Goal: Go to known website: Access a specific website the user already knows

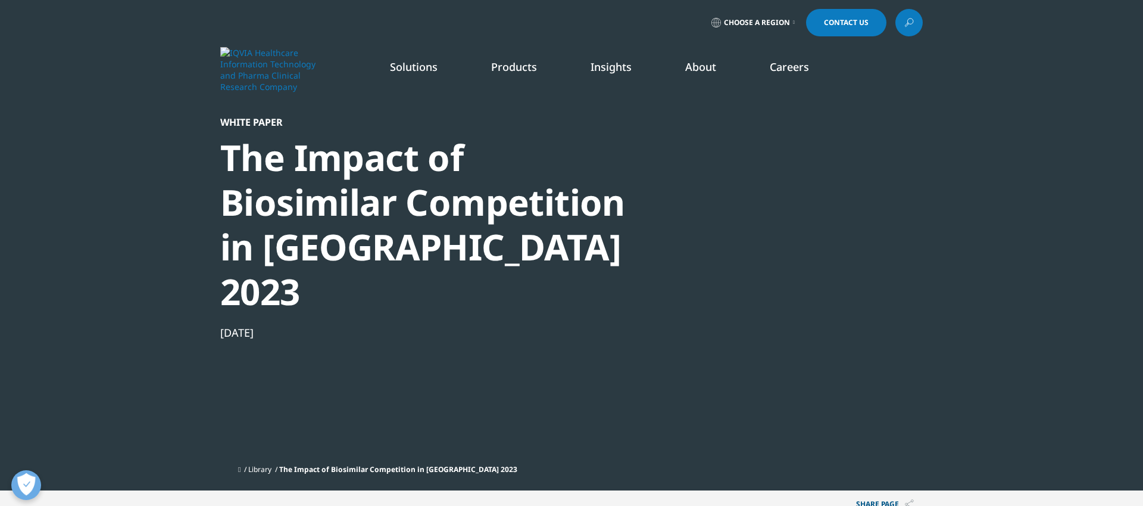
click at [742, 31] on link "Choose a Region" at bounding box center [753, 22] width 88 height 27
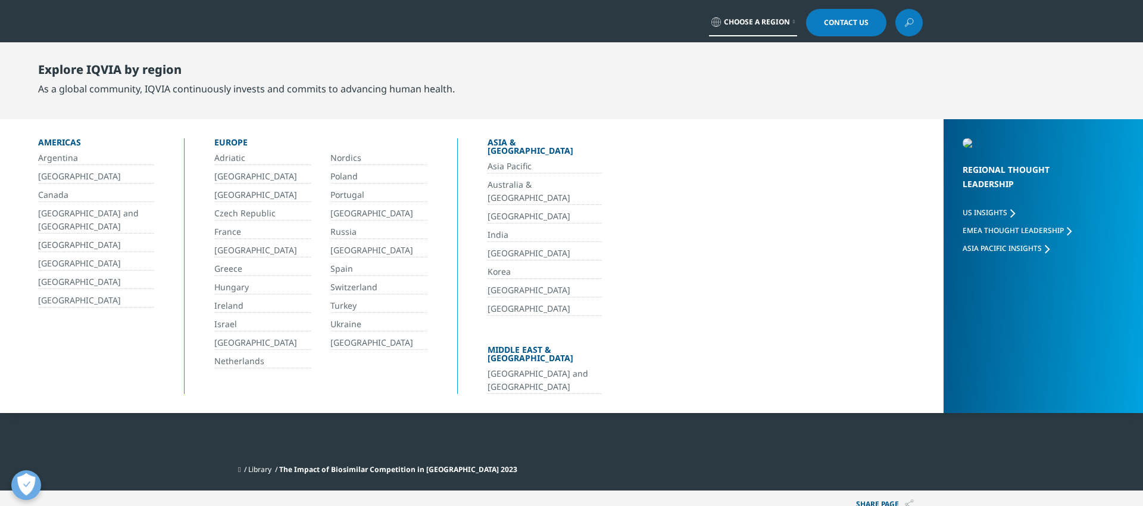
click at [519, 210] on link "[GEOGRAPHIC_DATA]" at bounding box center [545, 217] width 114 height 14
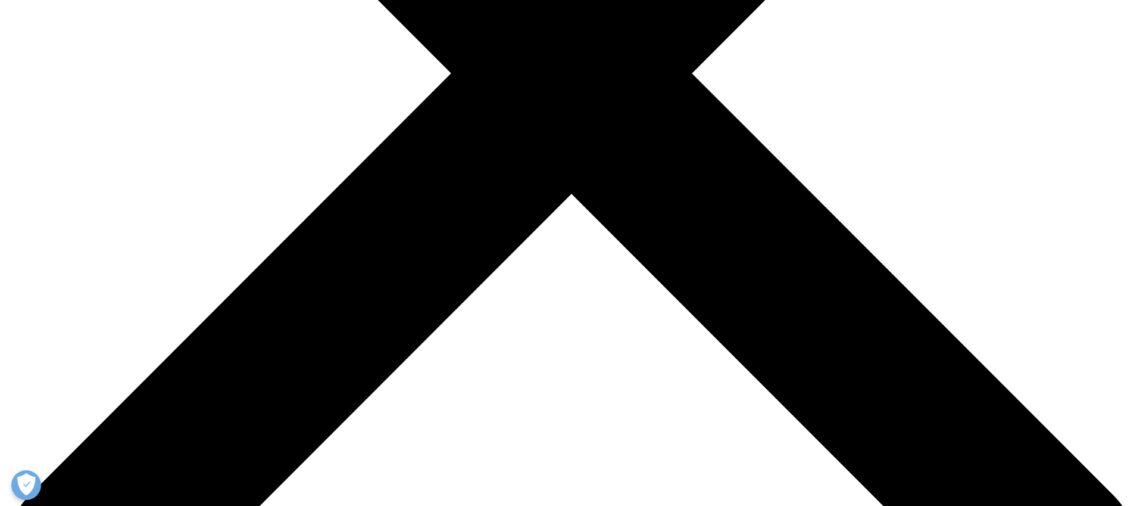
scroll to position [473, 0]
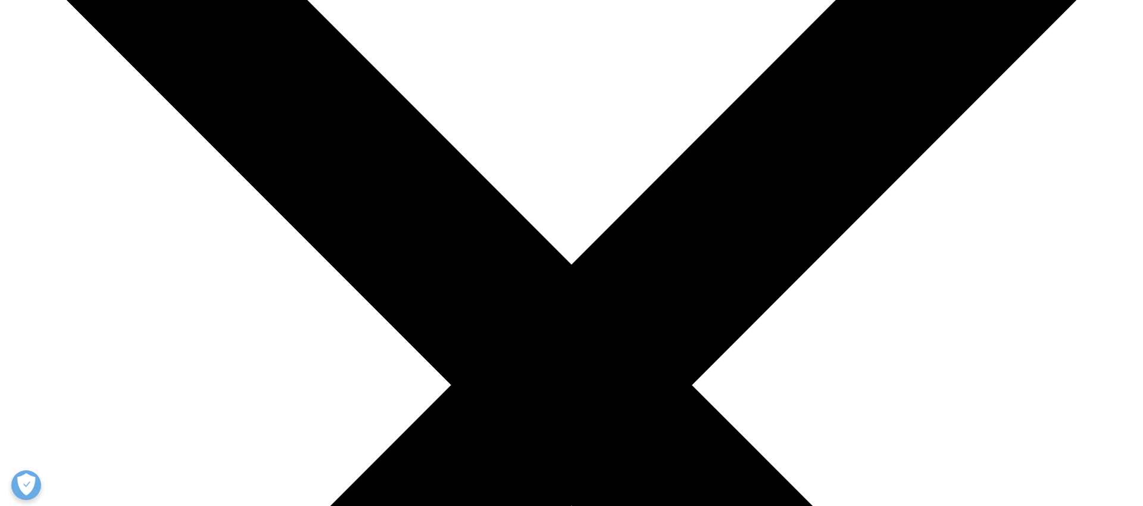
scroll to position [179, 0]
